Goal: Transaction & Acquisition: Purchase product/service

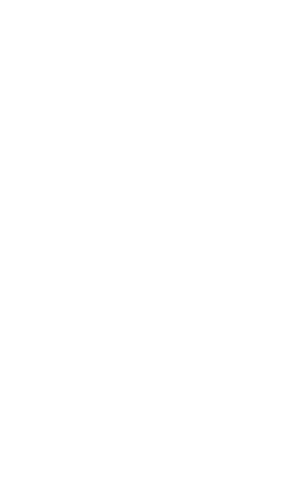
scroll to position [0, 381]
